Goal: Book appointment/travel/reservation

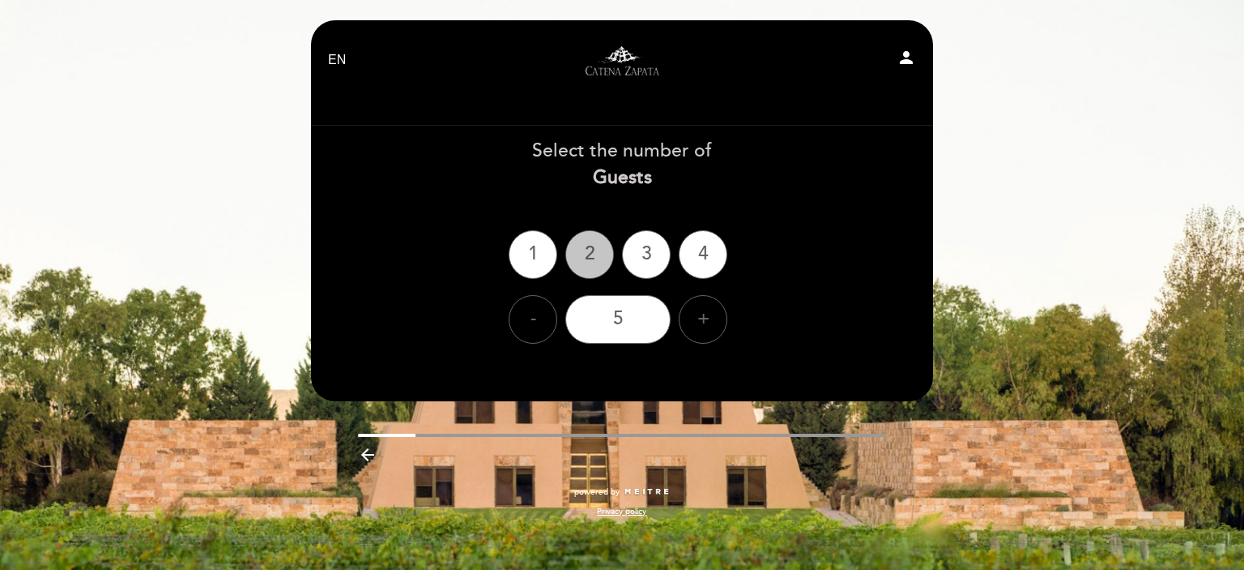
click at [578, 255] on div "2" at bounding box center [590, 254] width 49 height 49
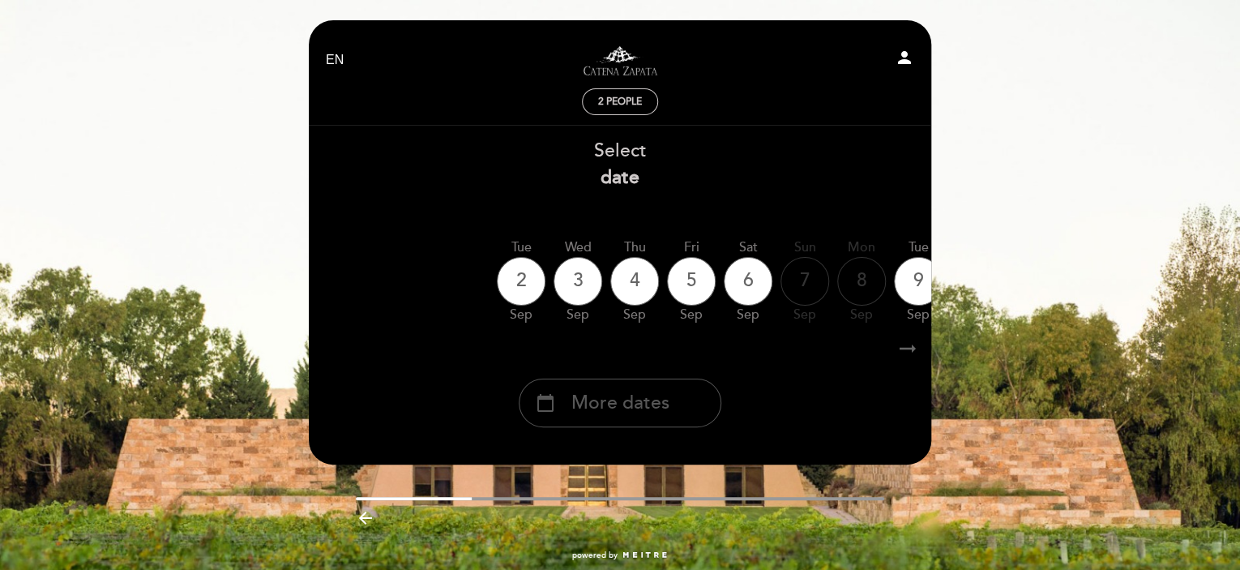
click at [628, 405] on span "More dates" at bounding box center [620, 403] width 98 height 27
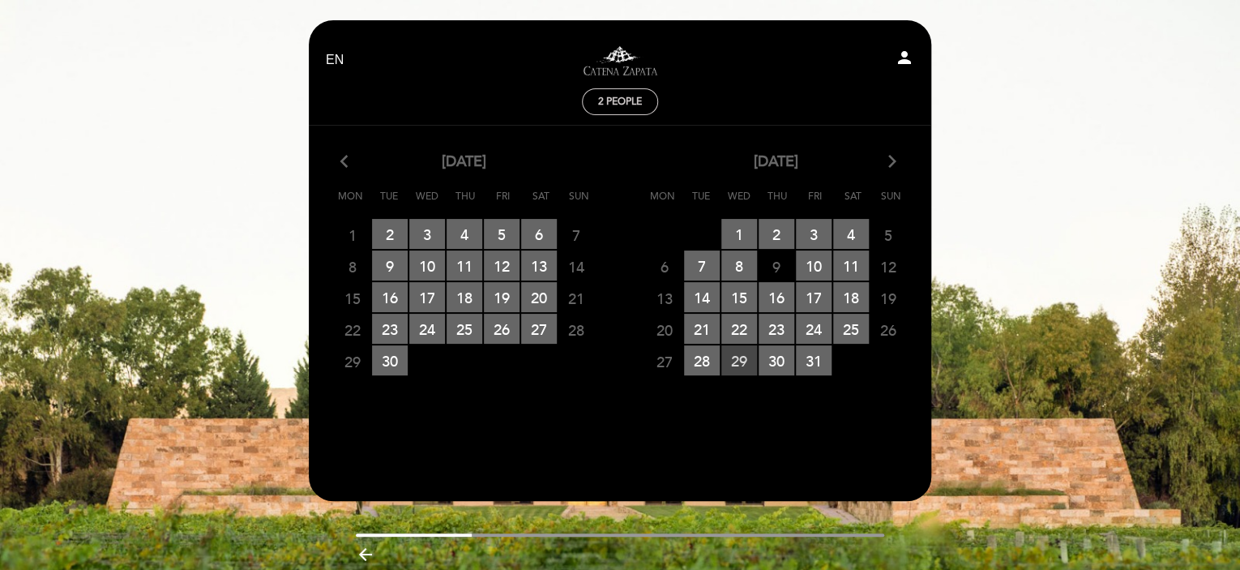
click at [729, 361] on span "29 RESERVATIONS AVAILABLE" at bounding box center [739, 360] width 36 height 30
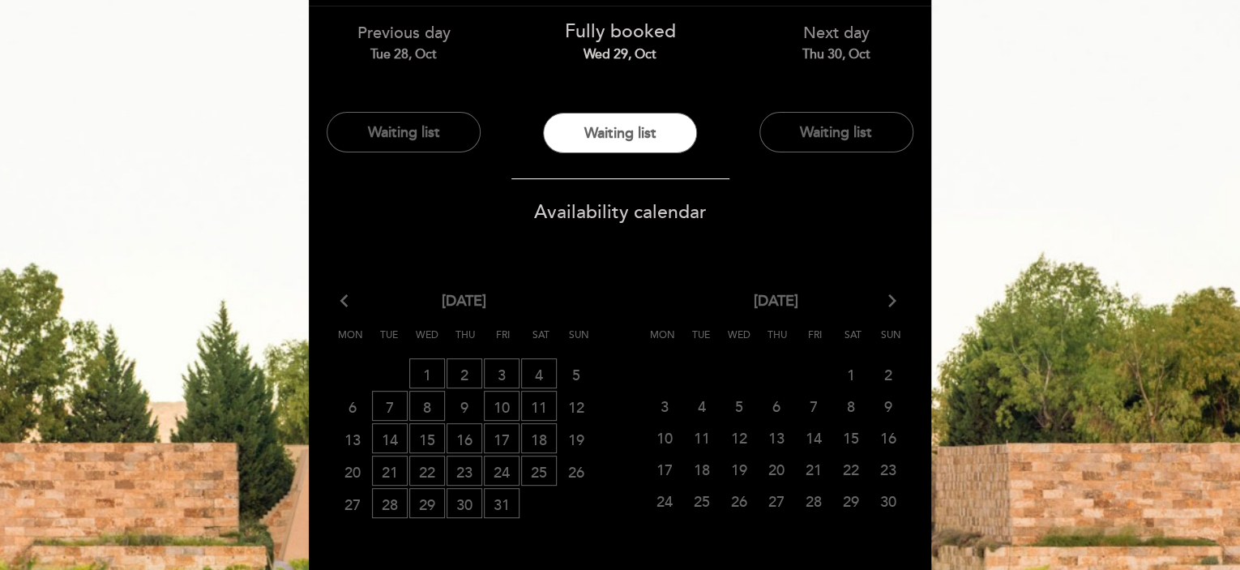
scroll to position [123, 0]
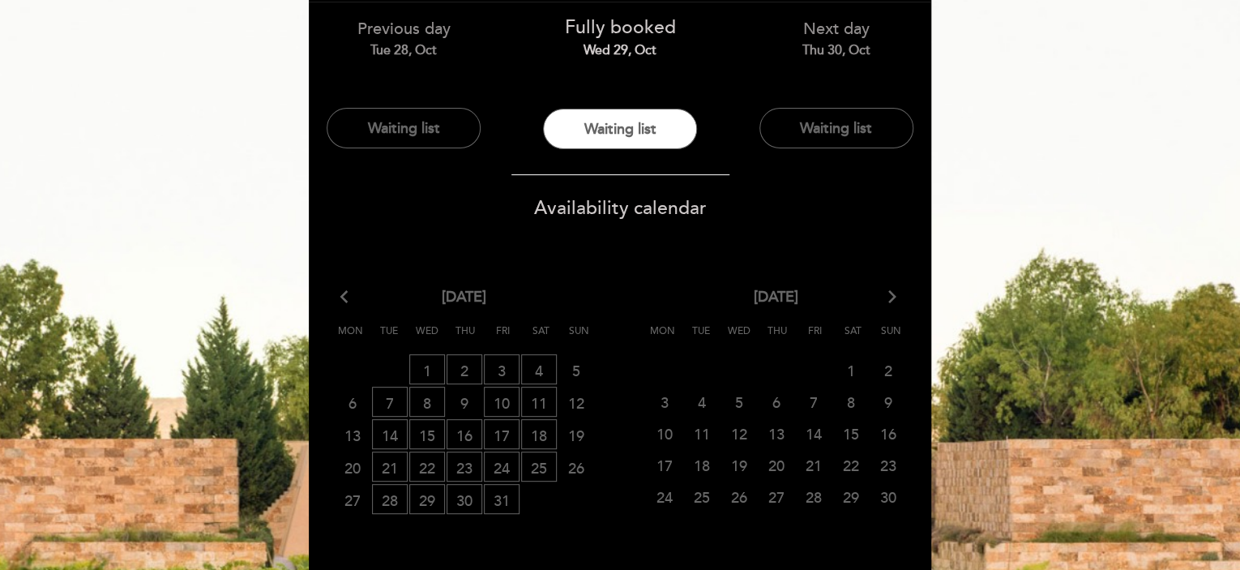
click at [761, 436] on span "13" at bounding box center [776, 433] width 36 height 30
click at [800, 434] on span "14" at bounding box center [814, 433] width 36 height 30
click at [768, 430] on span "13" at bounding box center [776, 433] width 36 height 30
click at [539, 467] on span "25 WAITING LIST" at bounding box center [539, 466] width 36 height 30
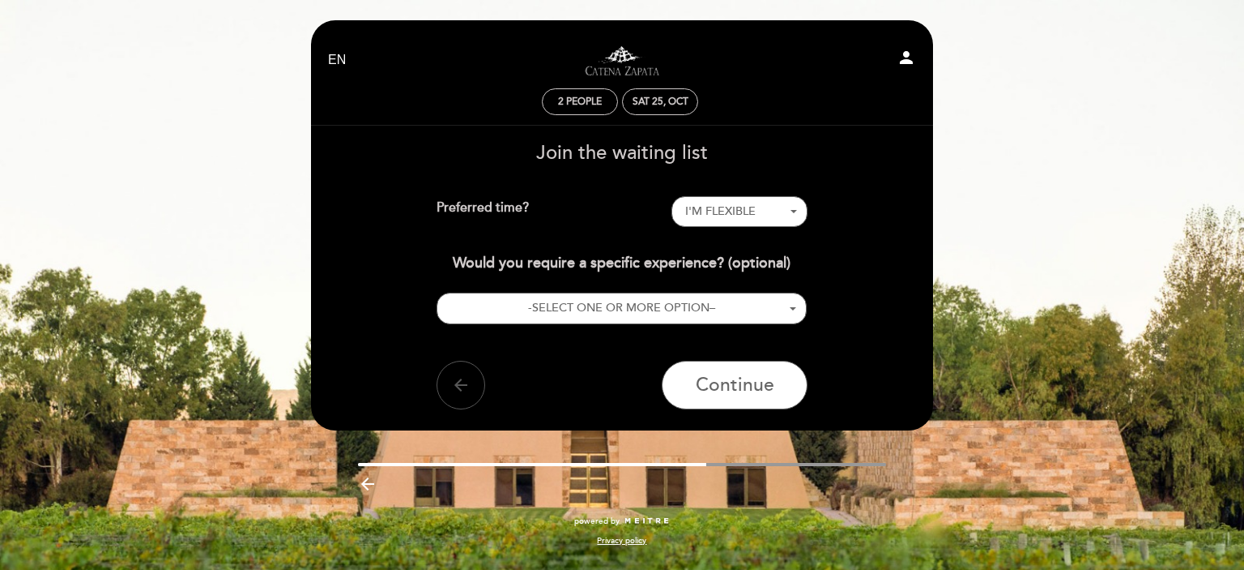
click at [465, 378] on icon "arrow_back" at bounding box center [460, 384] width 19 height 19
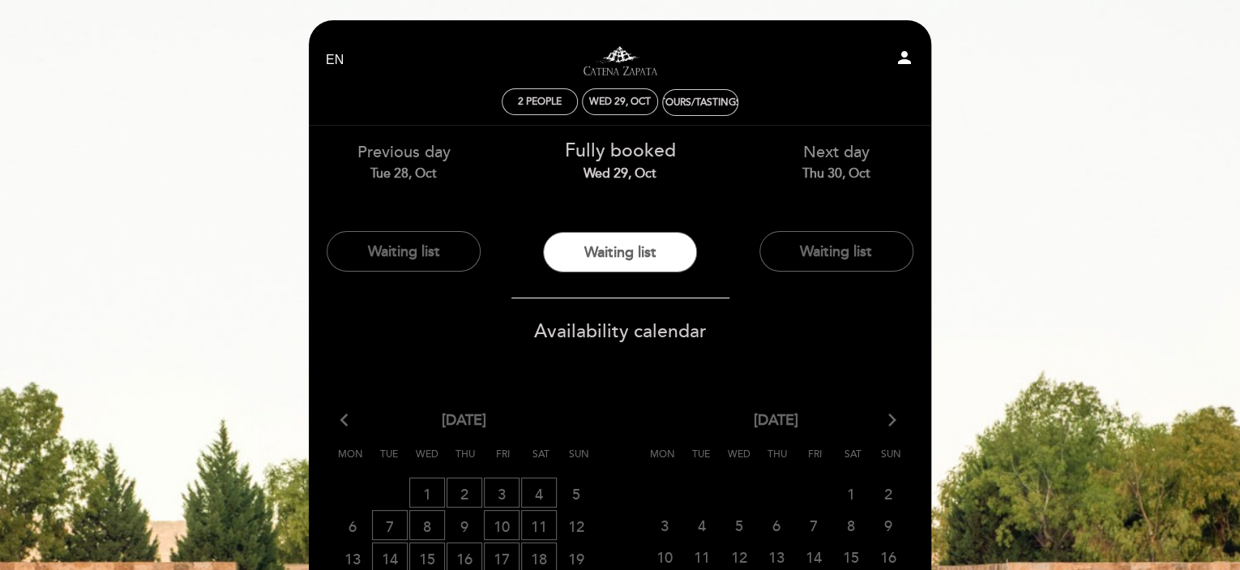
scroll to position [366, 0]
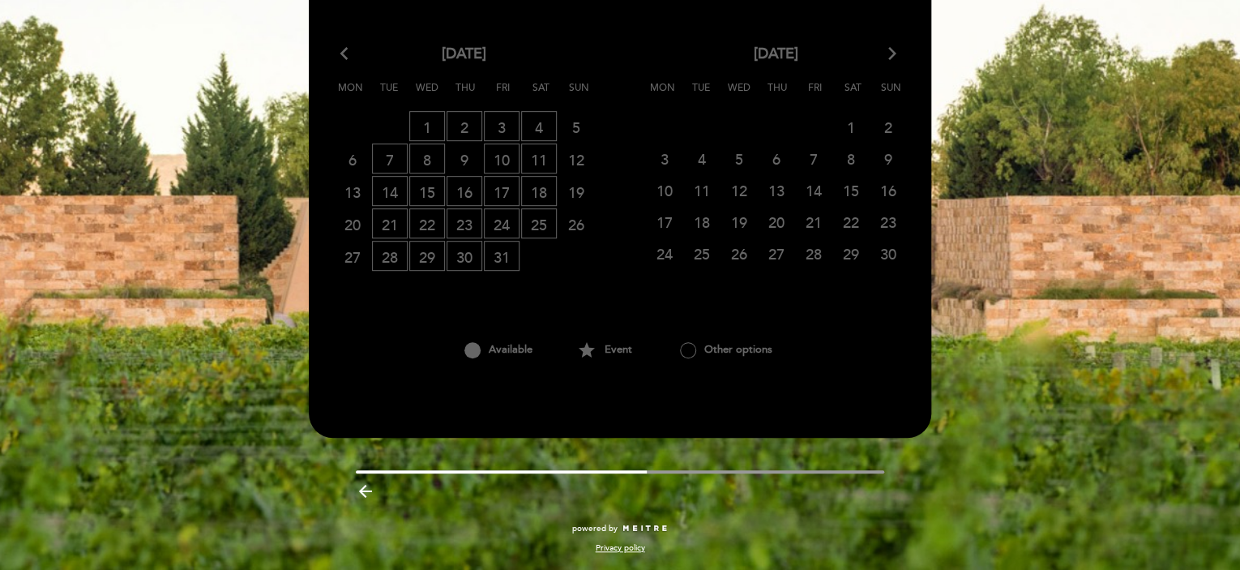
click at [342, 53] on icon "arrow_back_ios" at bounding box center [347, 54] width 15 height 21
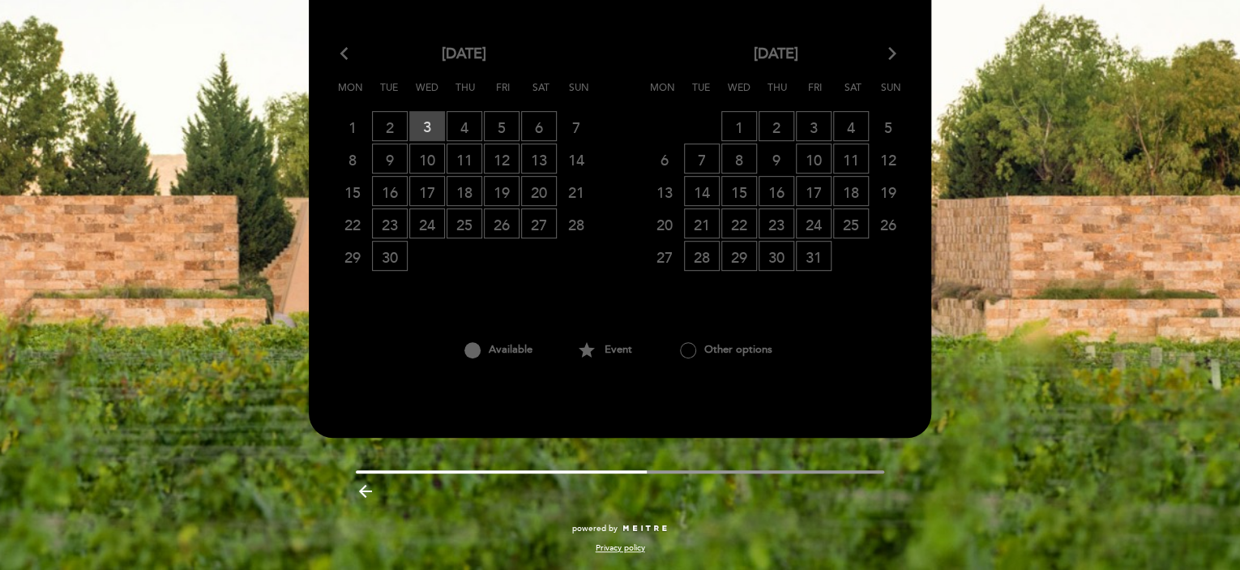
click at [432, 132] on span "3 RESERVATIONS AVAILABLE" at bounding box center [427, 126] width 36 height 30
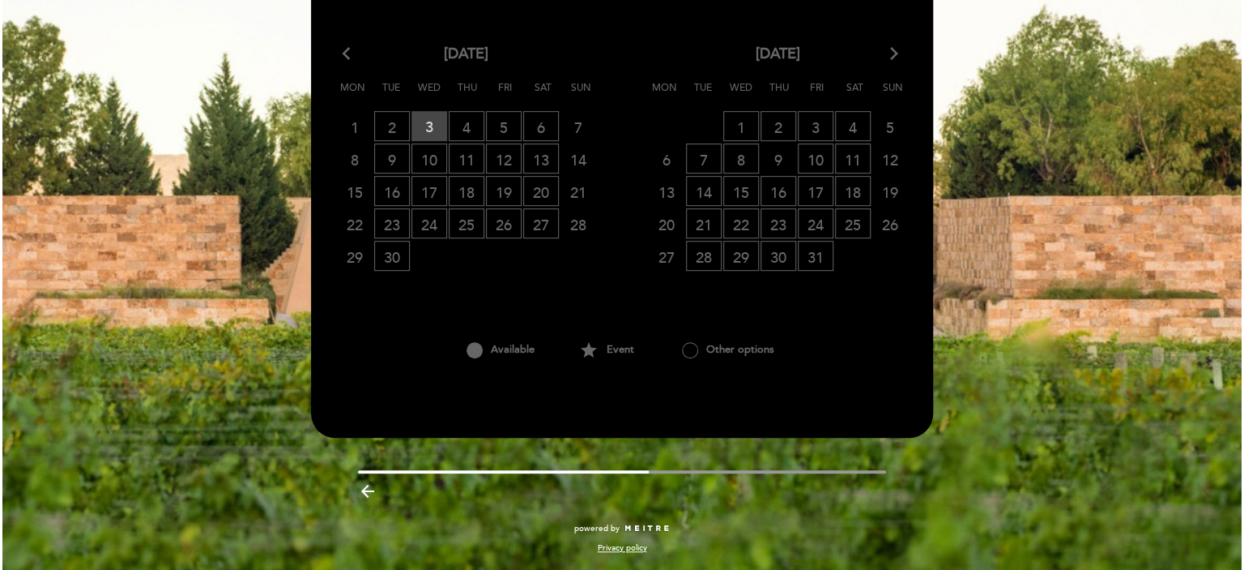
scroll to position [0, 0]
